Goal: Use online tool/utility: Use online tool/utility

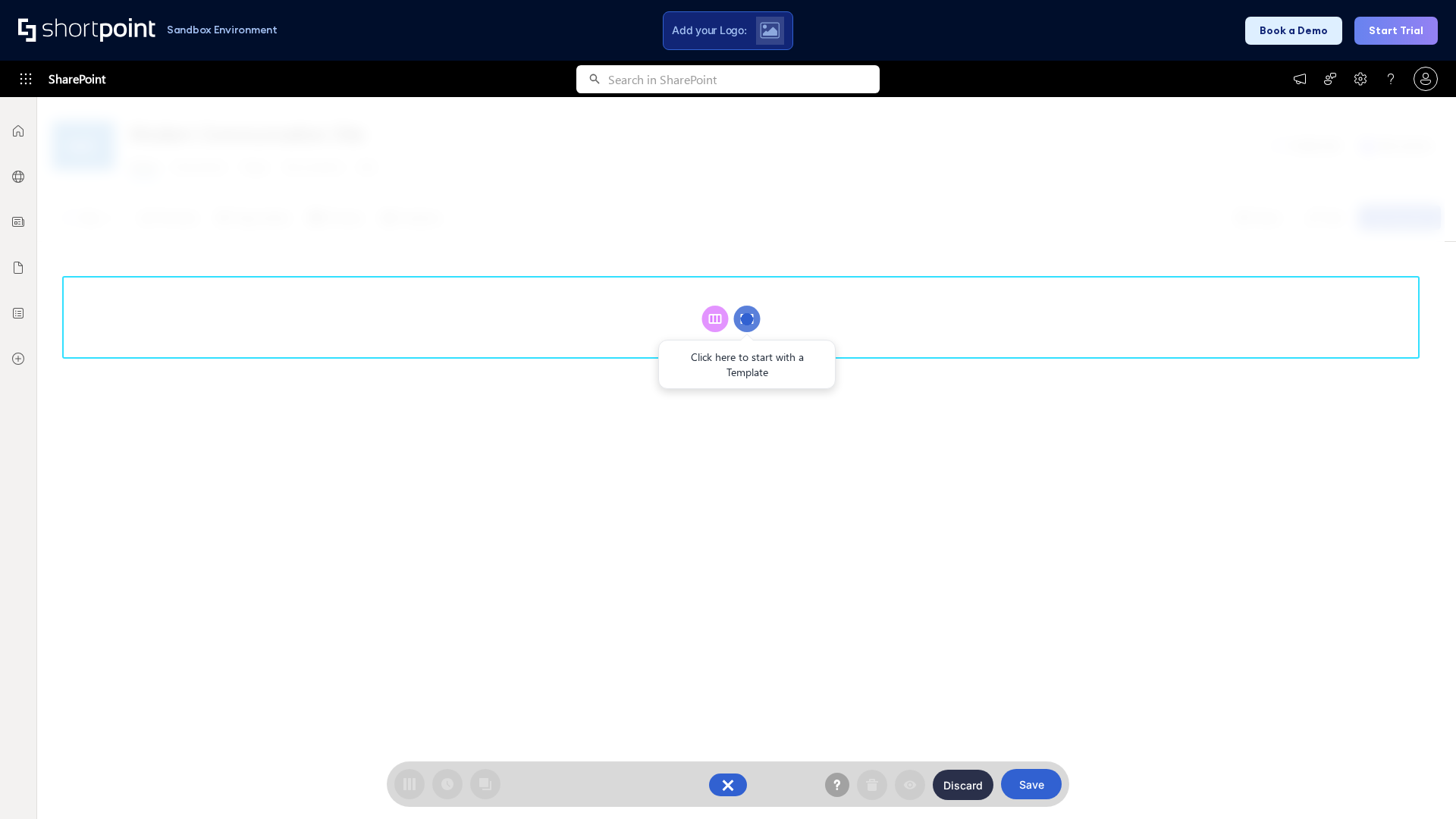
click at [747, 319] on circle at bounding box center [747, 319] width 26 height 26
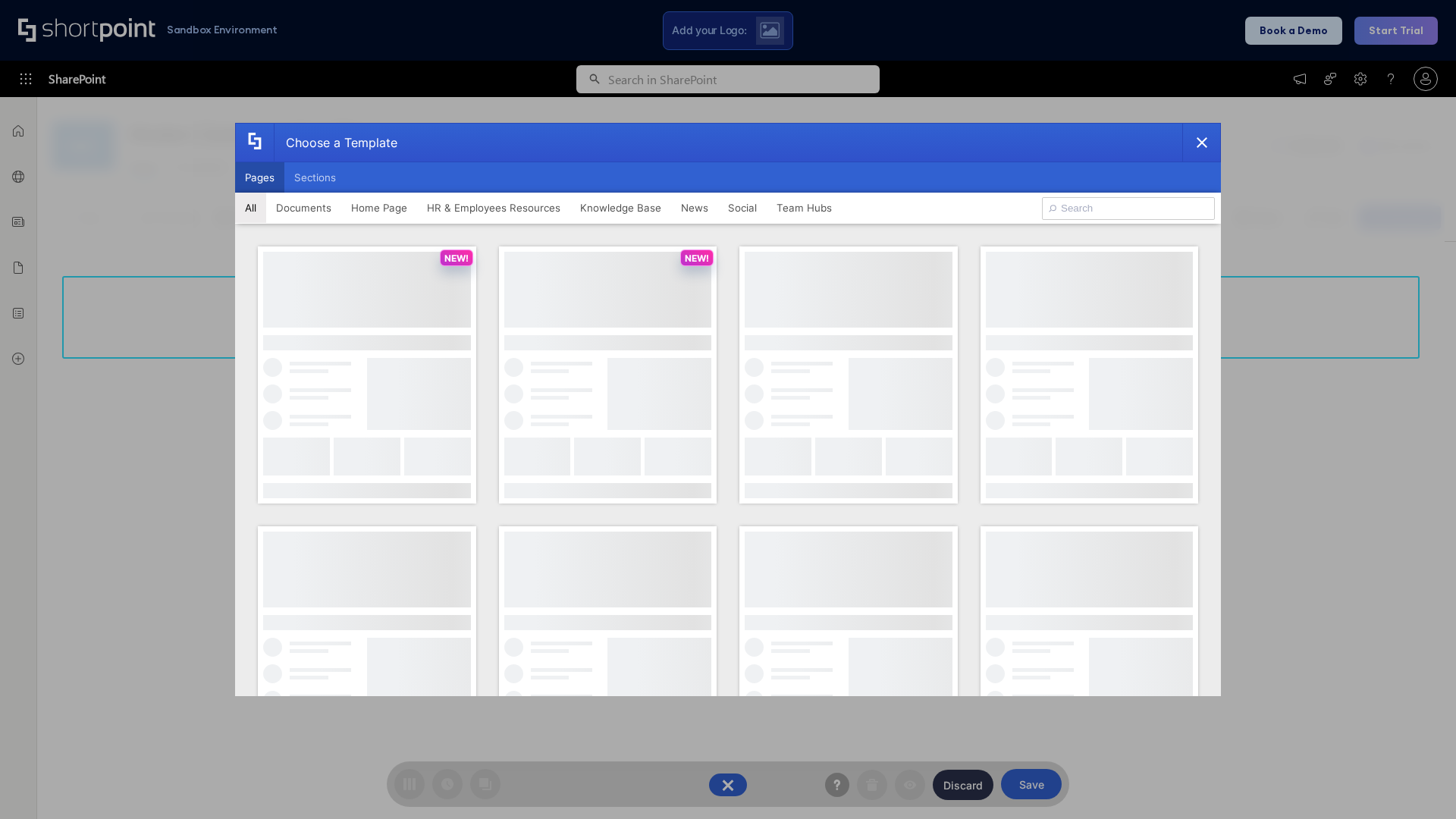
click at [259, 177] on button "Pages" at bounding box center [259, 177] width 49 height 30
type input "Intranet Layout 1"
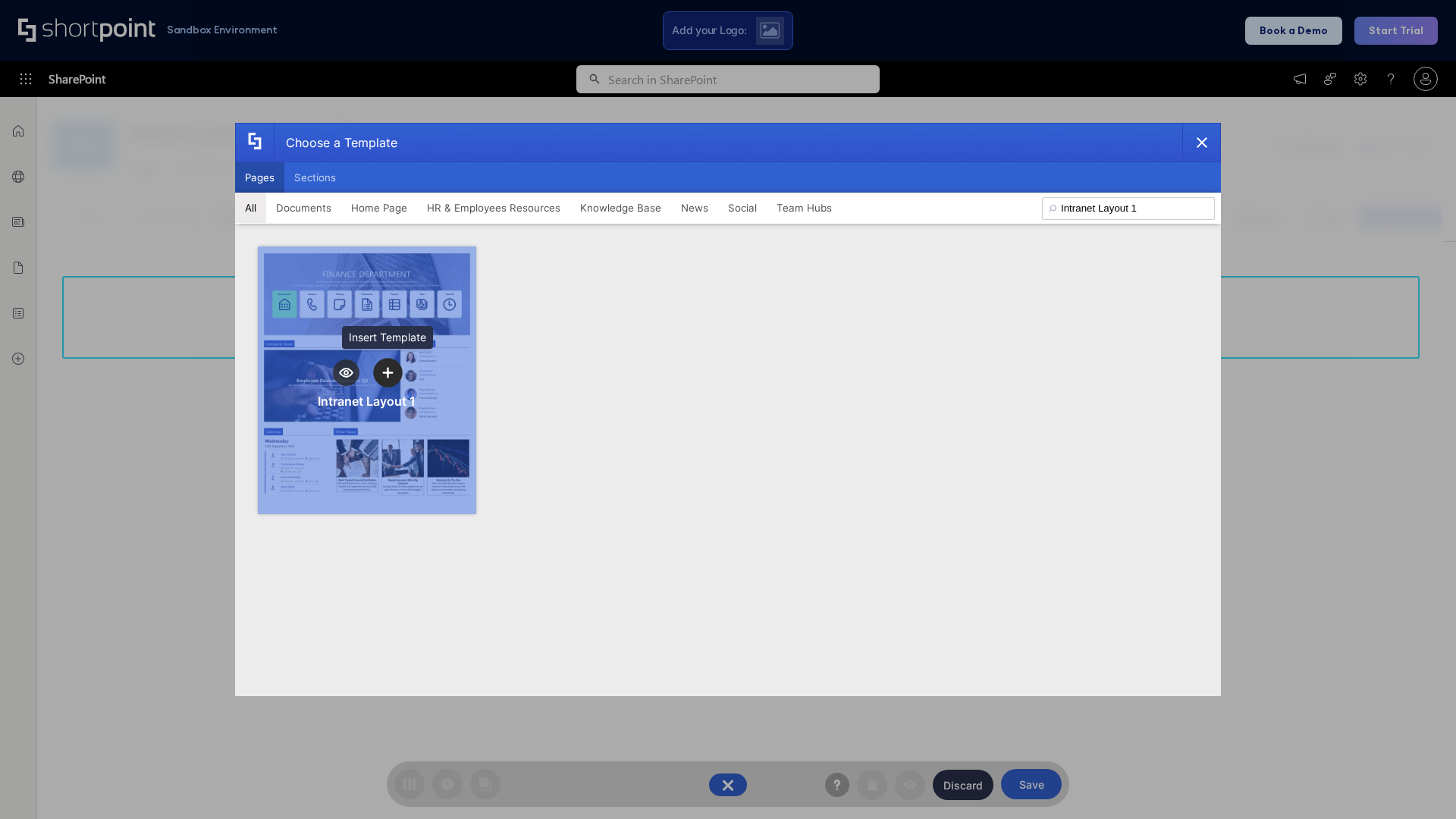
click at [387, 372] on icon "template selector" at bounding box center [387, 372] width 11 height 11
